Goal: Task Accomplishment & Management: Use online tool/utility

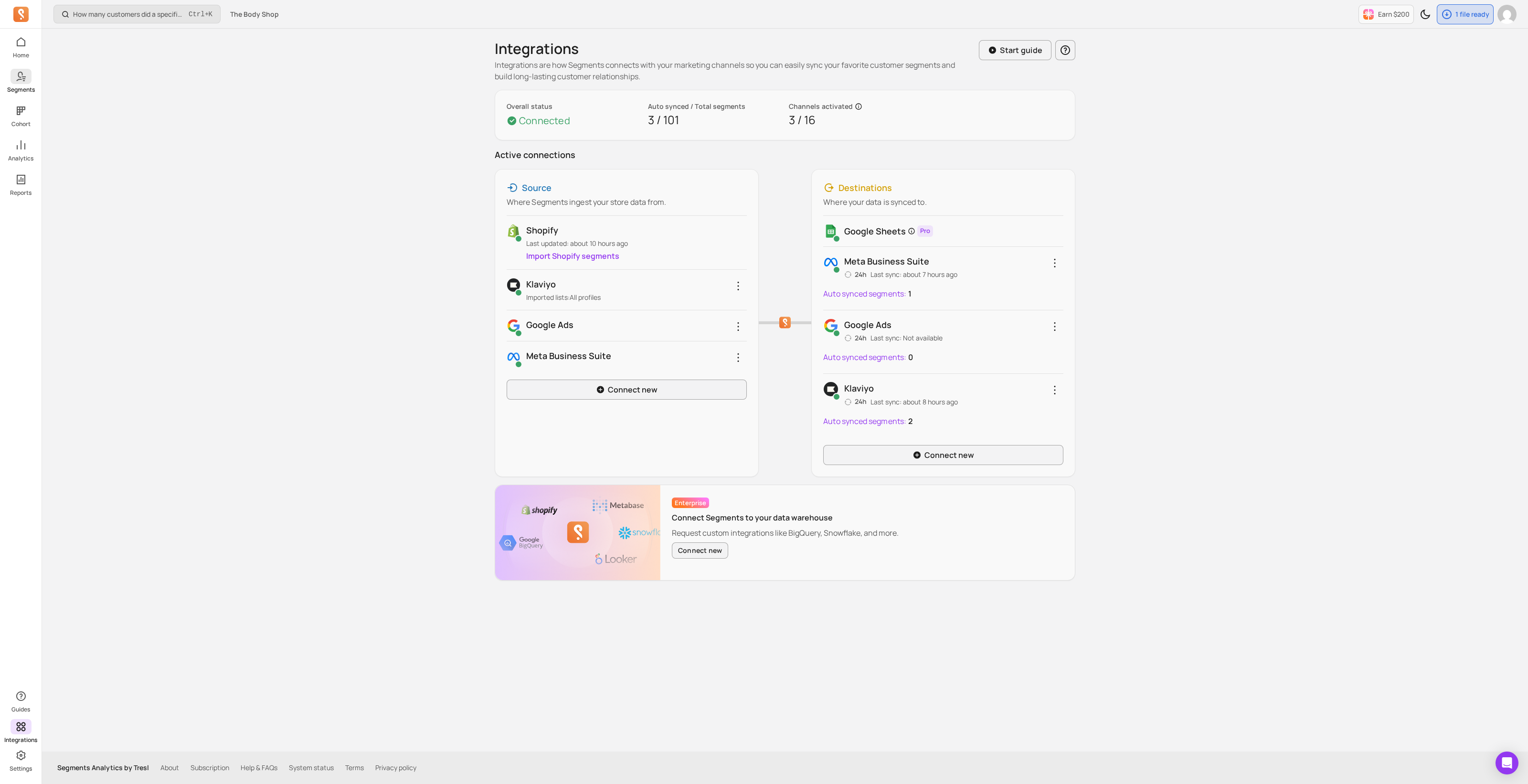
click at [23, 84] on link "Segments" at bounding box center [21, 81] width 42 height 25
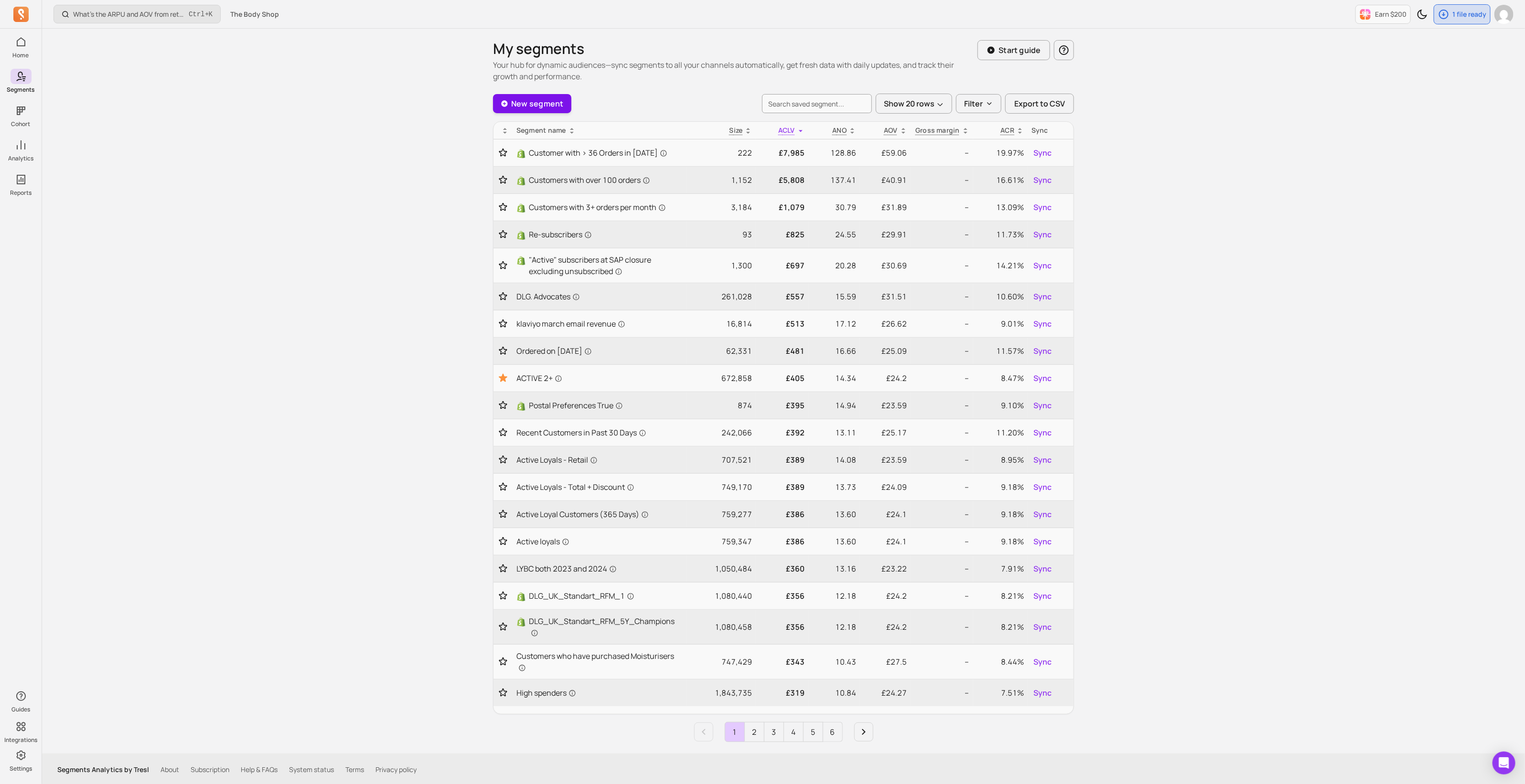
click at [540, 97] on link "New segment" at bounding box center [532, 104] width 78 height 19
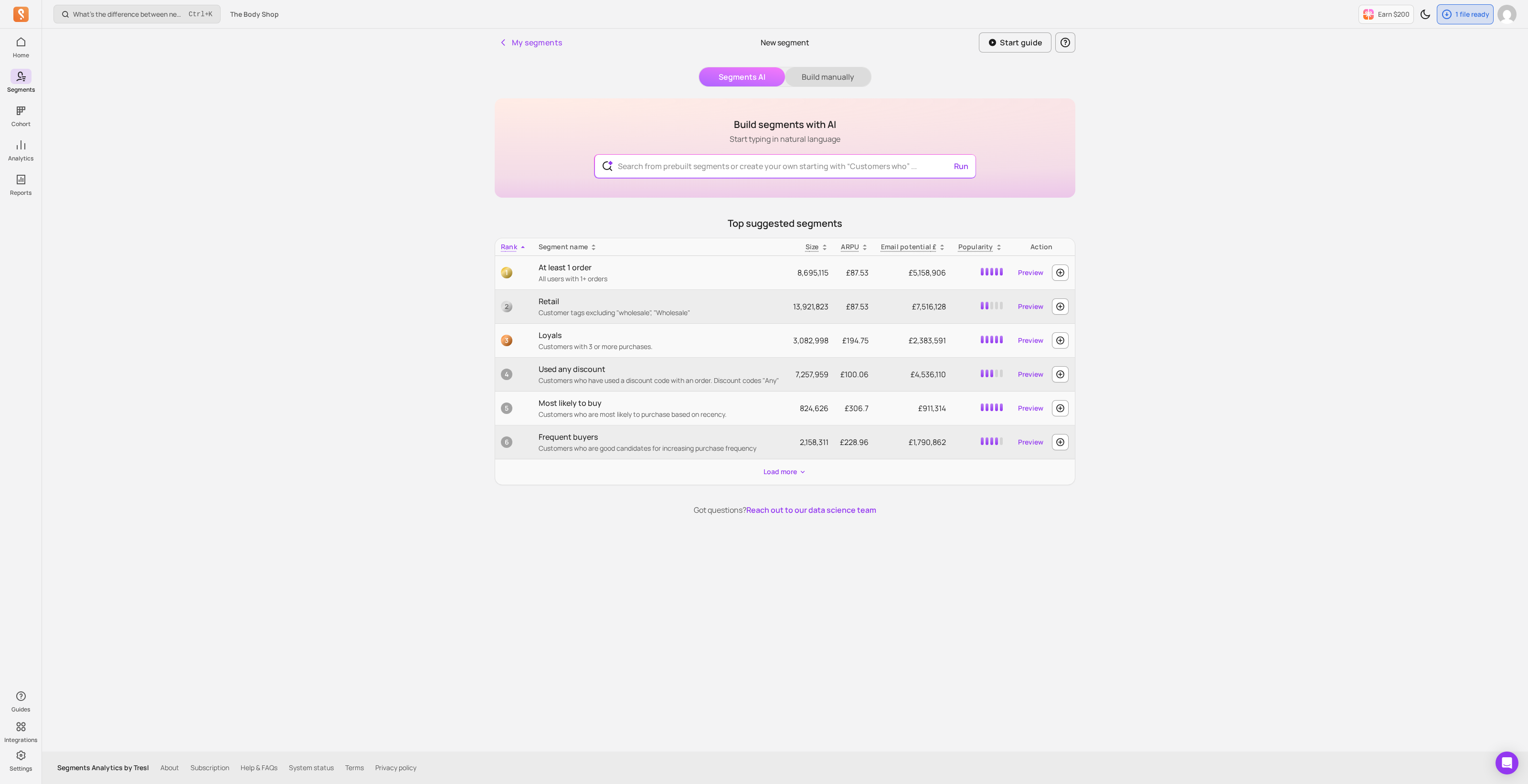
click at [839, 72] on button "Build manually" at bounding box center [827, 77] width 86 height 19
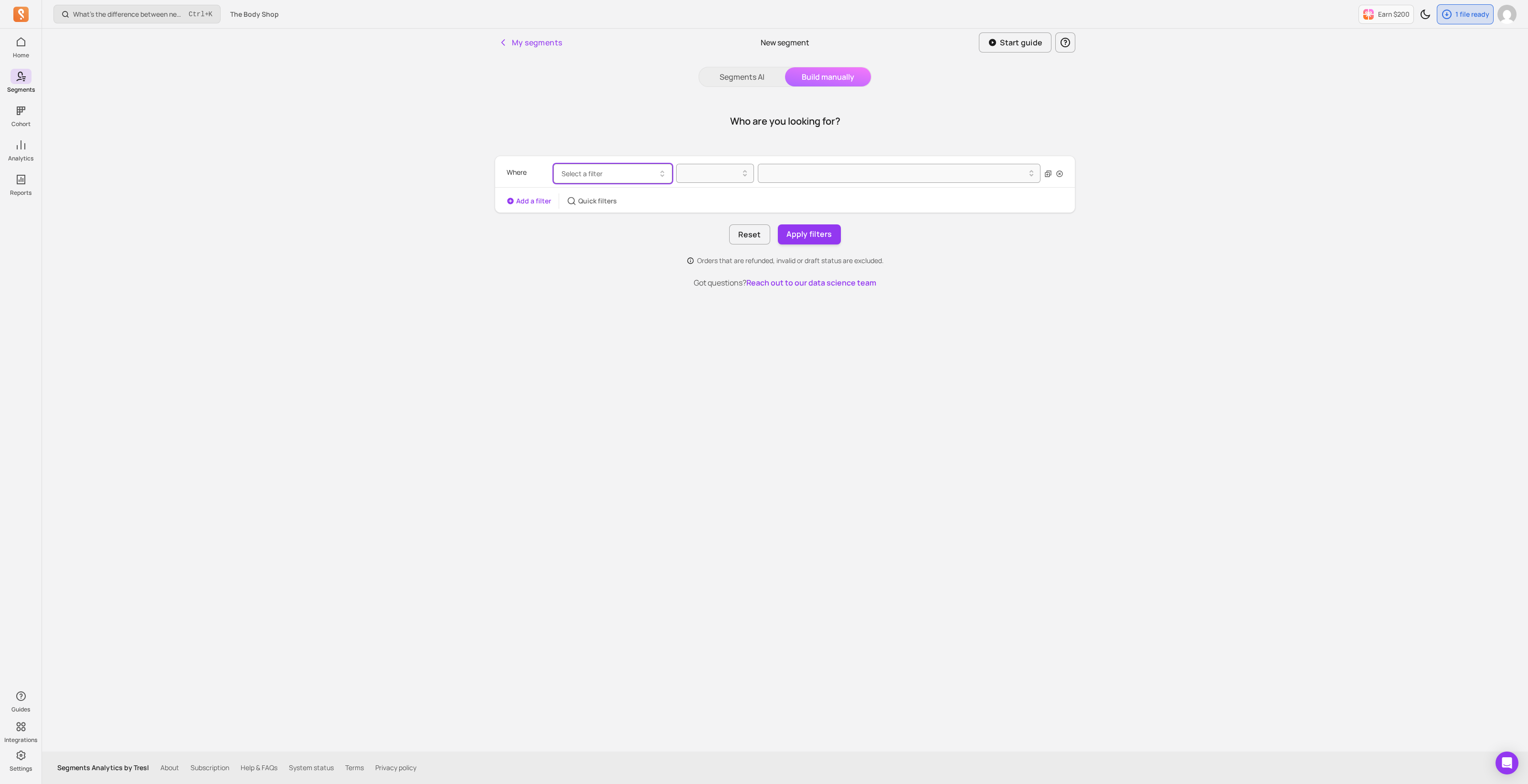
click at [628, 175] on button "Select a filter" at bounding box center [613, 173] width 119 height 20
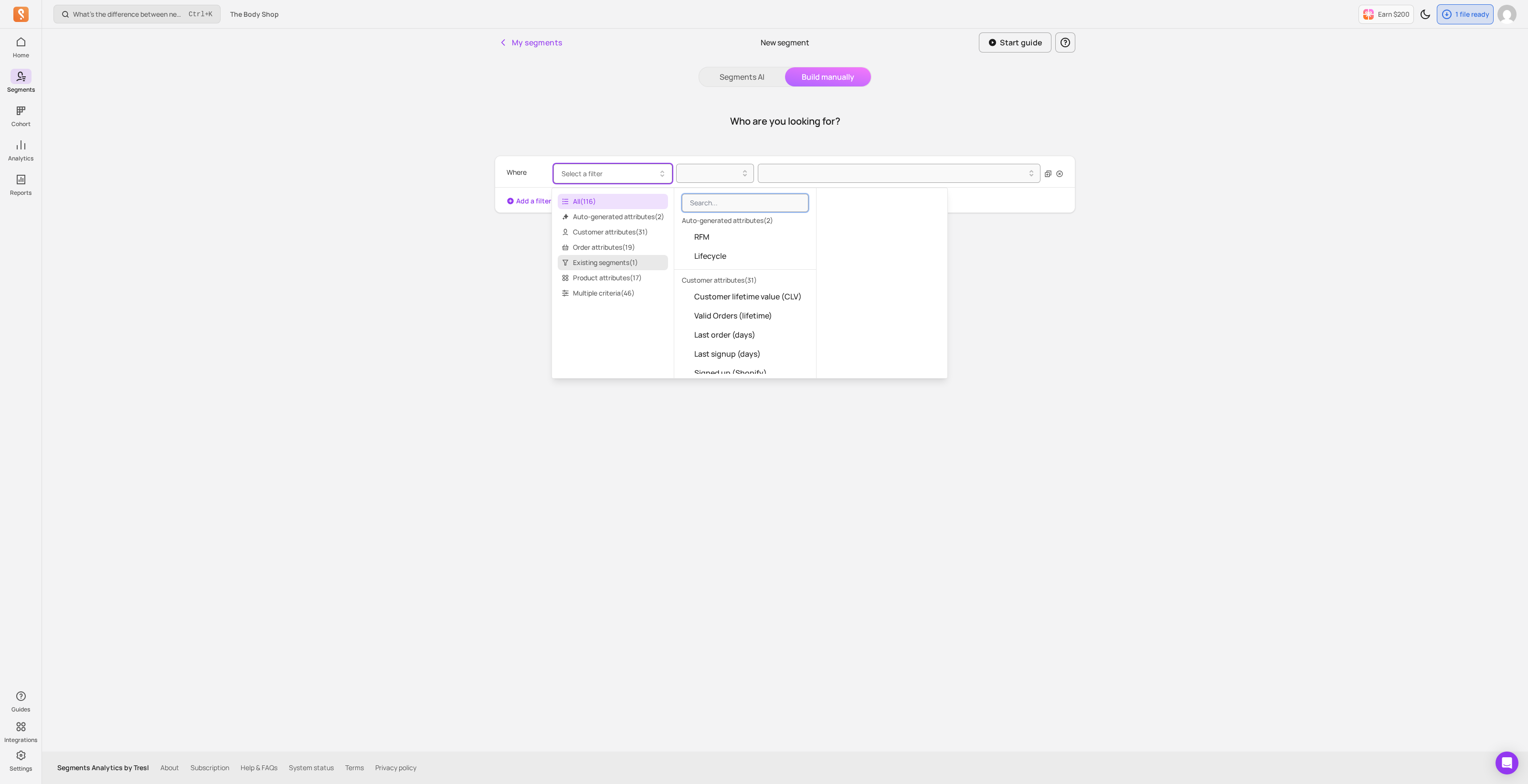
click at [611, 263] on span "Existing segments ( 1 )" at bounding box center [613, 263] width 110 height 15
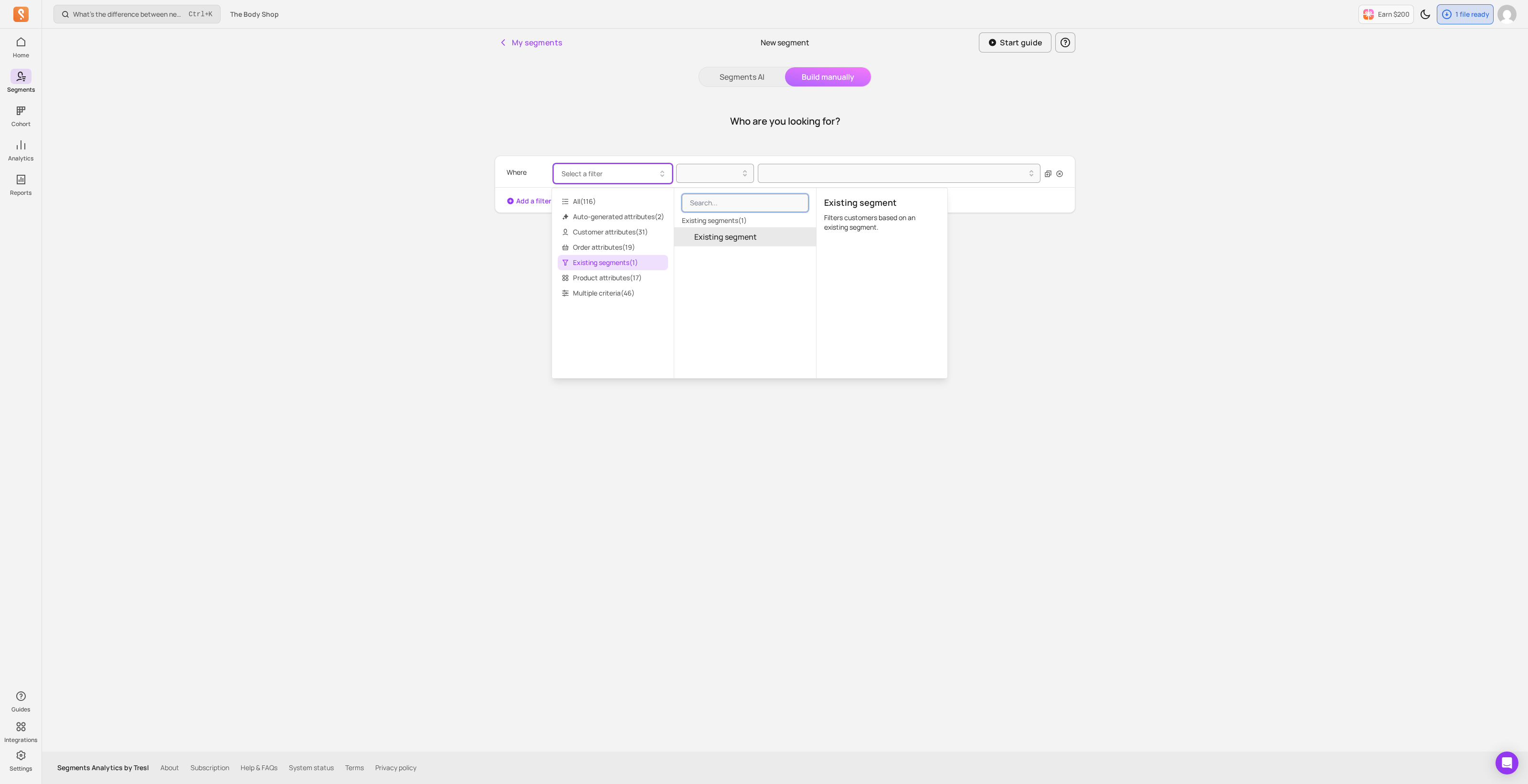
click at [718, 236] on span "Existing segment" at bounding box center [725, 237] width 62 height 11
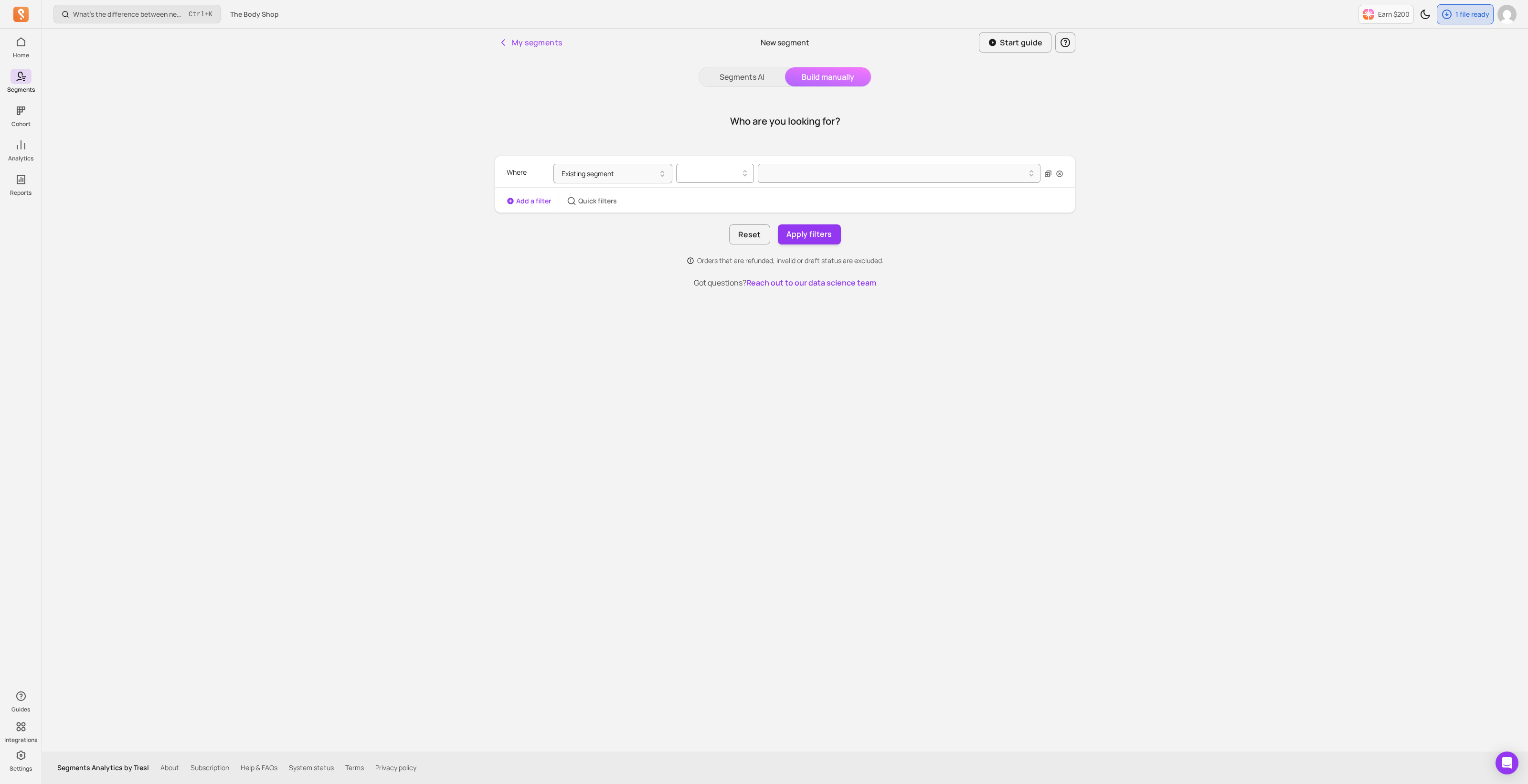
click at [699, 177] on div at bounding box center [711, 173] width 58 height 11
drag, startPoint x: 706, startPoint y: 199, endPoint x: 792, endPoint y: 183, distance: 87.5
click at [708, 199] on div "is" at bounding box center [715, 197] width 77 height 17
click at [803, 173] on div at bounding box center [895, 173] width 263 height 11
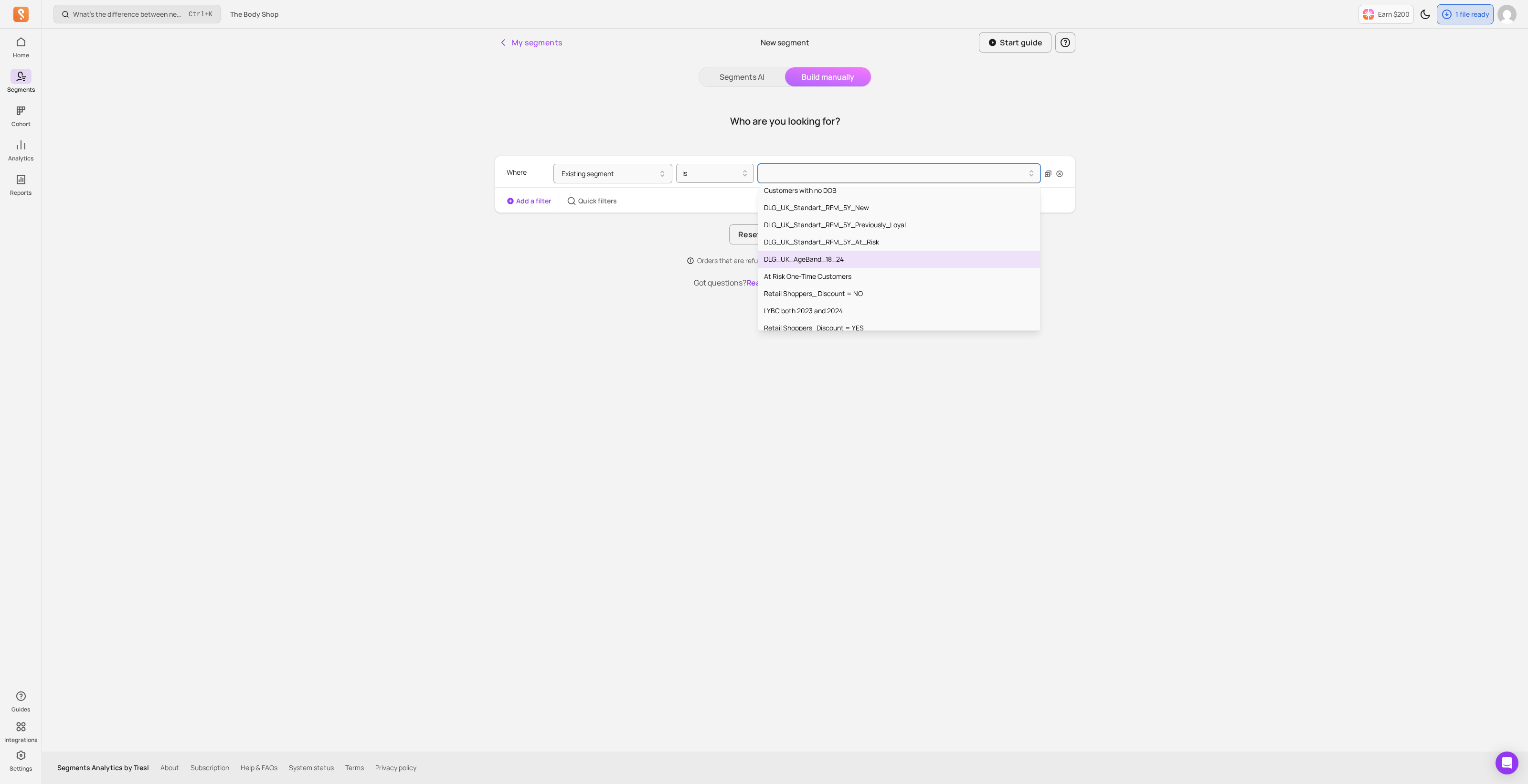
click at [870, 257] on div "DLG_UK_AgeBand_18_24" at bounding box center [899, 259] width 282 height 17
click at [811, 238] on button "Apply filters" at bounding box center [809, 234] width 63 height 20
